Goal: Check status: Check status

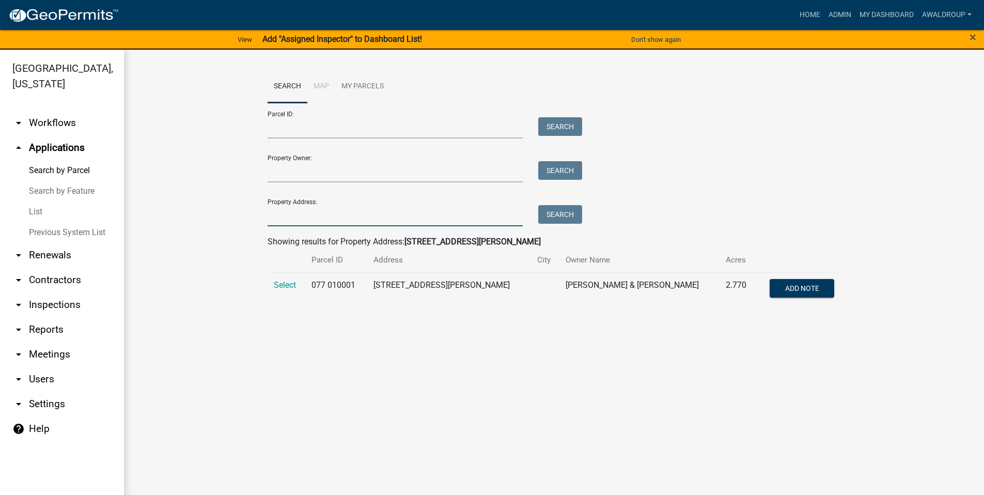
click at [316, 215] on input "Property Address:" at bounding box center [395, 215] width 256 height 21
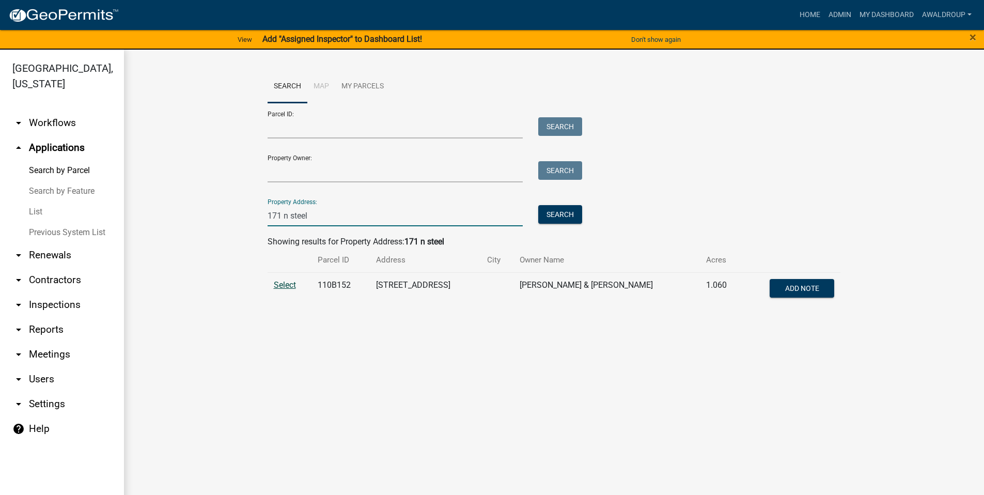
type input "171 n steel"
drag, startPoint x: 288, startPoint y: 280, endPoint x: 316, endPoint y: 273, distance: 28.8
click at [288, 280] on span "Select" at bounding box center [285, 285] width 22 height 10
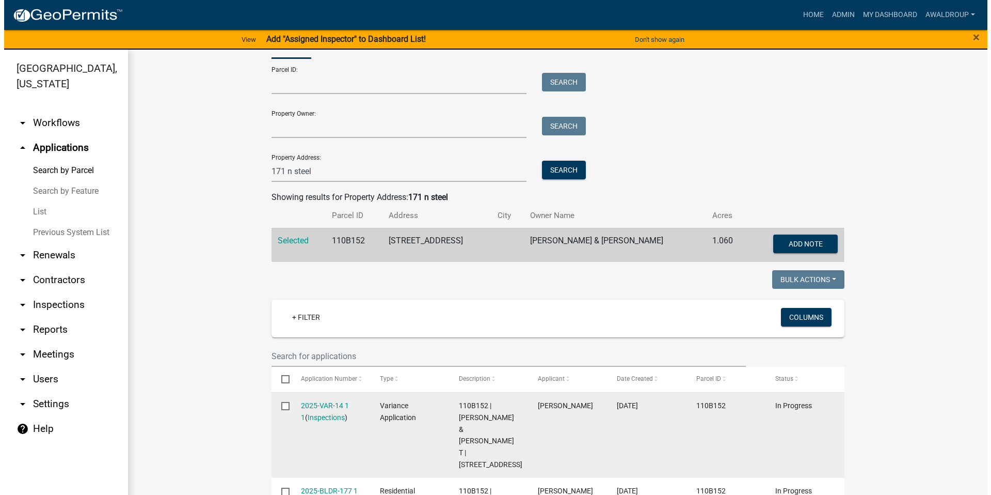
scroll to position [207, 0]
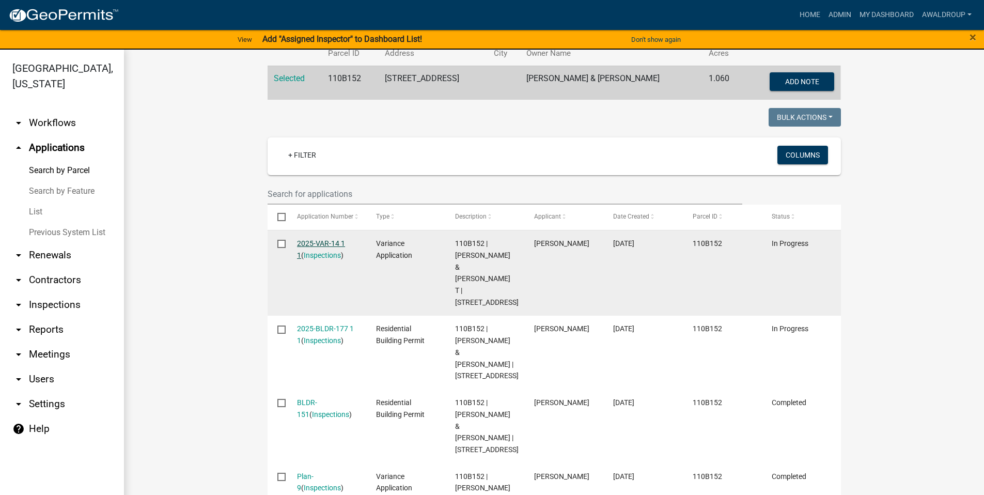
click at [324, 243] on link "2025-VAR-14 1 1" at bounding box center [321, 249] width 48 height 20
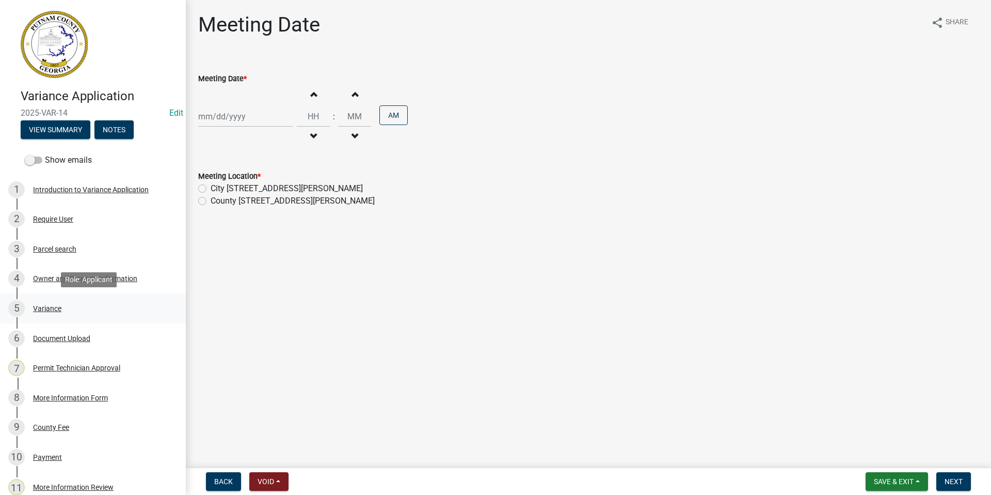
click at [45, 303] on div "5 Variance" at bounding box center [88, 308] width 161 height 17
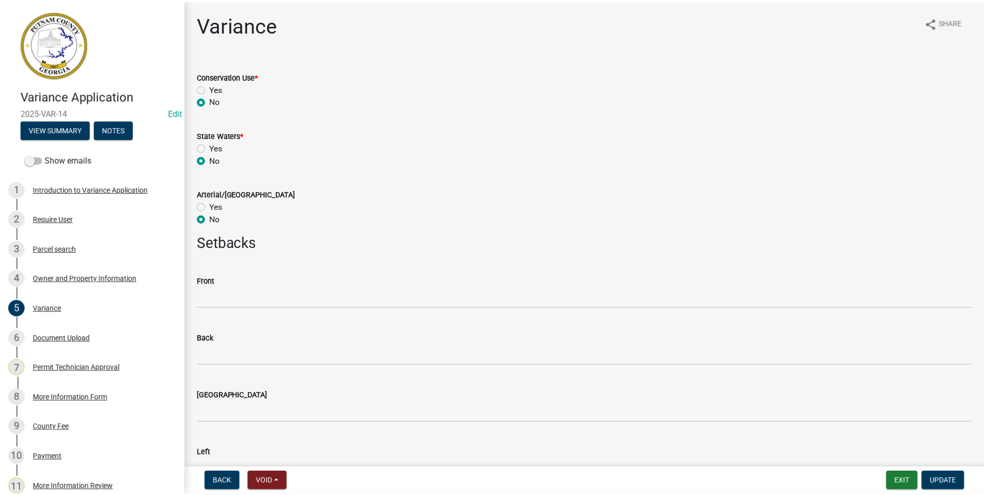
scroll to position [207, 0]
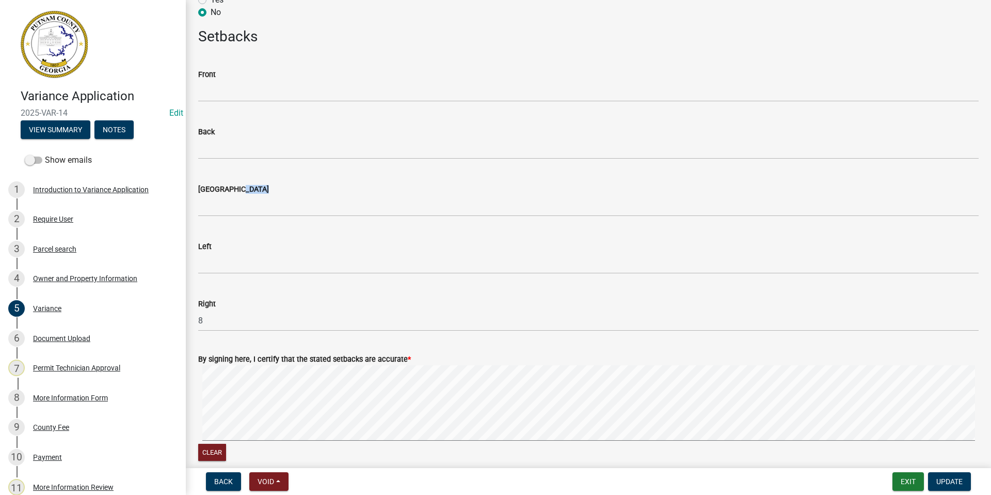
drag, startPoint x: 572, startPoint y: 194, endPoint x: 545, endPoint y: 229, distance: 44.5
click at [547, 227] on wm-data-entity-input-list "Conservation Use * Yes No State Waters * Yes No Arterial/State Road Yes No Setb…" at bounding box center [588, 274] width 781 height 847
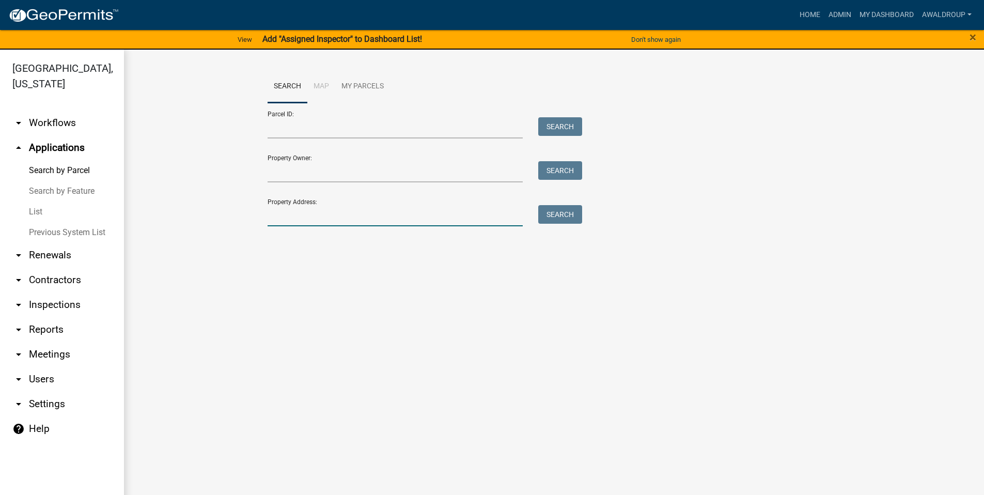
click at [283, 214] on input "Property Address:" at bounding box center [395, 215] width 256 height 21
type input "[STREET_ADDRESS]"
type input "Homeowner"
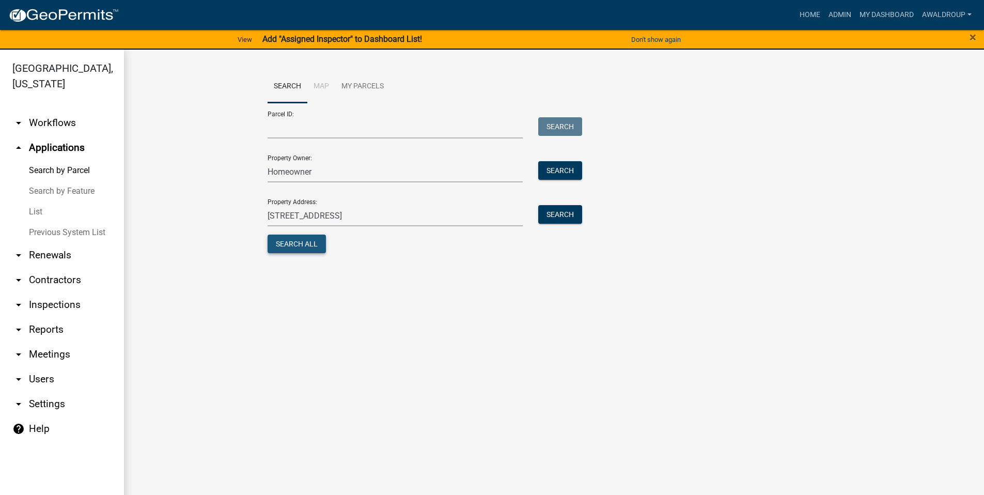
click at [288, 243] on button "Search All" at bounding box center [296, 243] width 58 height 19
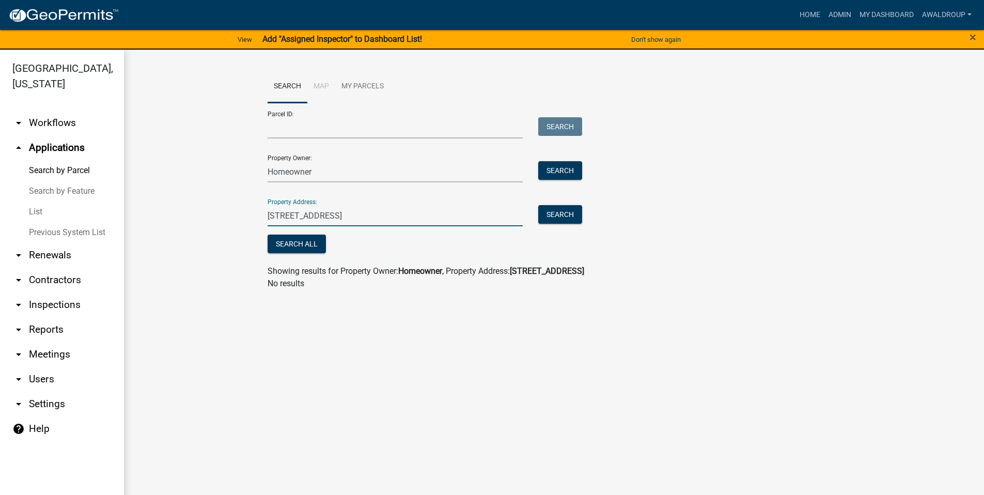
drag, startPoint x: 367, startPoint y: 215, endPoint x: 249, endPoint y: 214, distance: 118.3
click at [249, 214] on wm-workflow-application-search-view "Search Map My Parcels Parcel ID: Search Property Owner: Homeowner Search Proper…" at bounding box center [554, 184] width 819 height 228
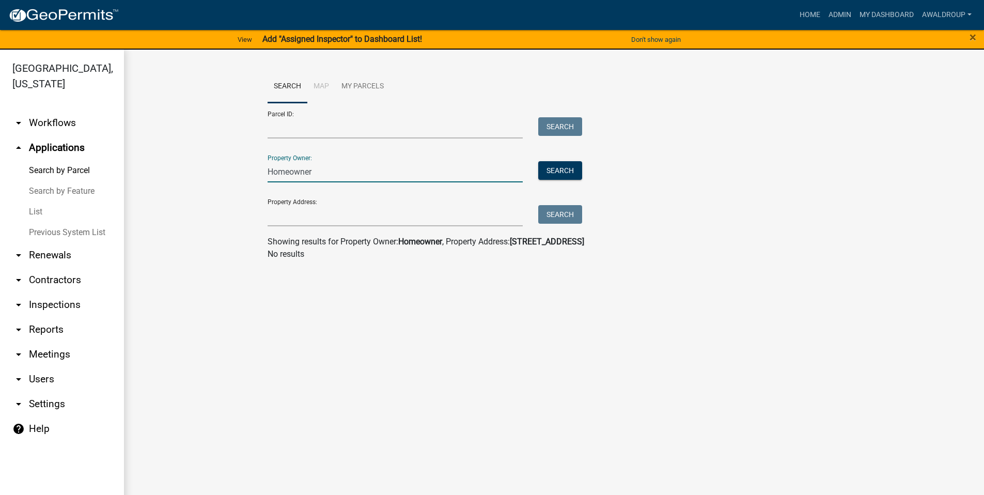
drag, startPoint x: 322, startPoint y: 172, endPoint x: 250, endPoint y: 163, distance: 71.9
click at [250, 163] on wm-workflow-application-search-view "Search Map My Parcels Parcel ID: Search Property Owner: Homeowner Search Proper…" at bounding box center [554, 169] width 819 height 198
click at [327, 123] on input "Parcel ID:" at bounding box center [395, 127] width 256 height 21
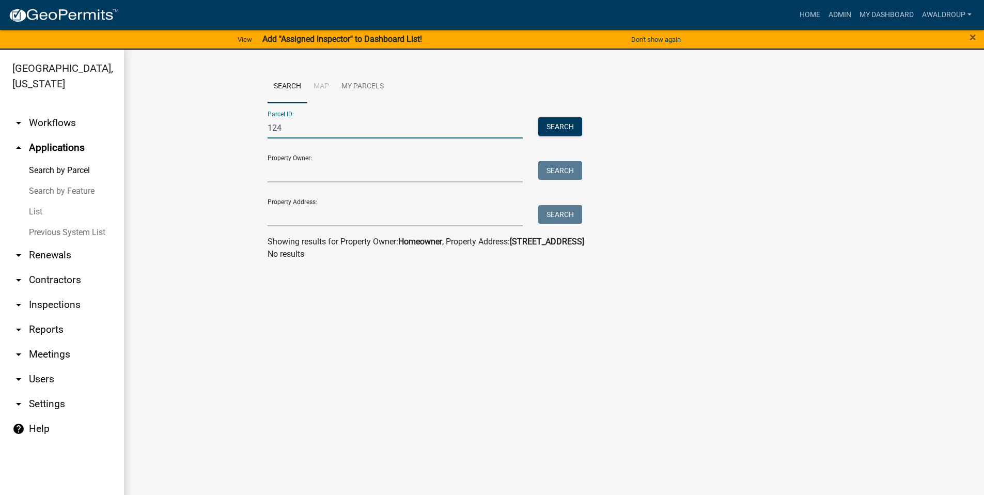
click at [294, 132] on input "124" at bounding box center [395, 127] width 256 height 21
type input "1"
